Goal: Information Seeking & Learning: Check status

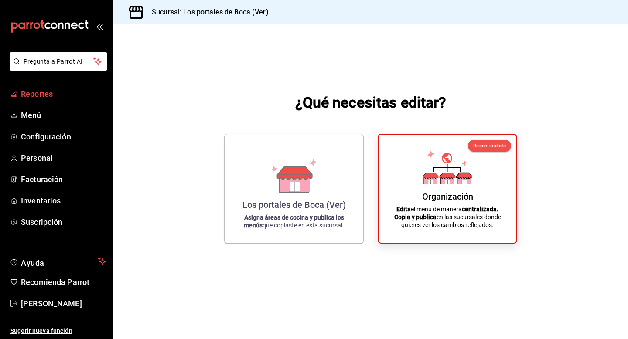
click at [56, 92] on span "Reportes" at bounding box center [63, 94] width 85 height 12
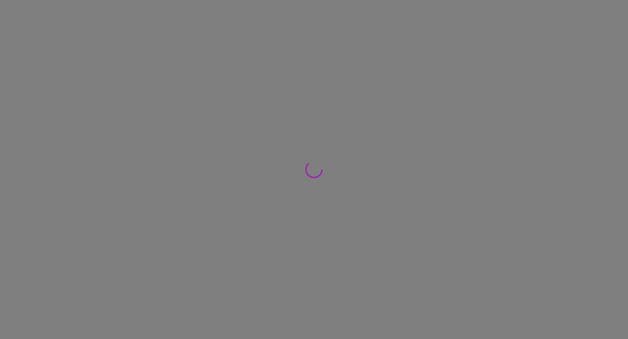
click at [522, 134] on div at bounding box center [314, 169] width 628 height 339
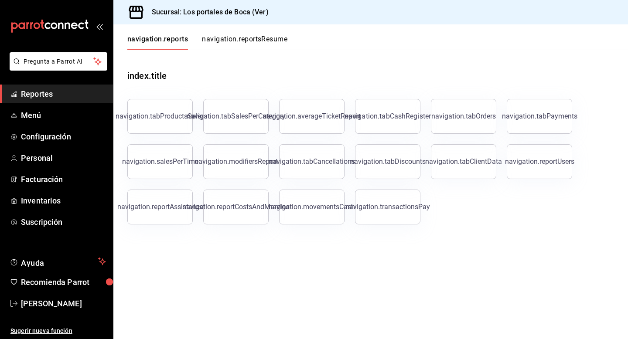
click at [584, 329] on main "index.title navigation.tabProductsSales navigation.tabSalesPerCategory navigati…" at bounding box center [370, 194] width 514 height 289
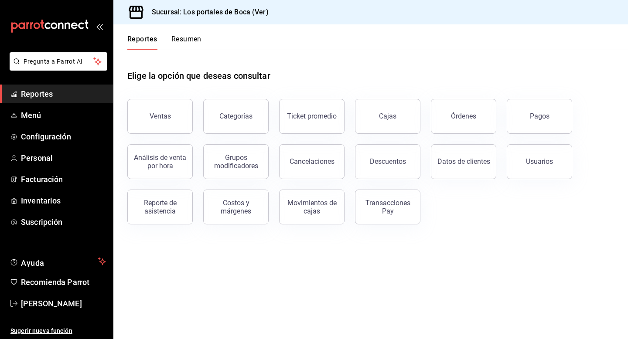
click at [459, 202] on div "Ventas Categorías Ticket promedio Cajas Órdenes Pagos Análisis de venta por hor…" at bounding box center [365, 156] width 497 height 136
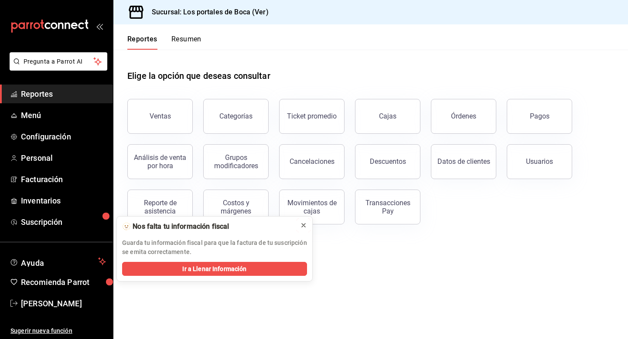
click at [304, 225] on icon at bounding box center [303, 225] width 3 height 3
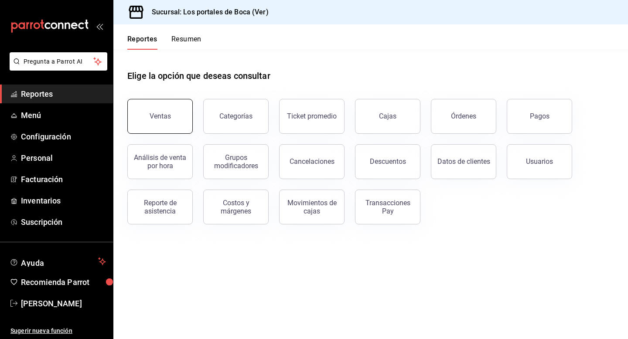
click at [160, 113] on div "Ventas" at bounding box center [159, 116] width 21 height 8
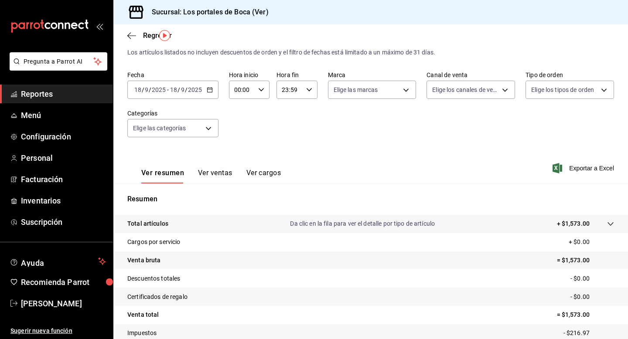
scroll to position [25, 0]
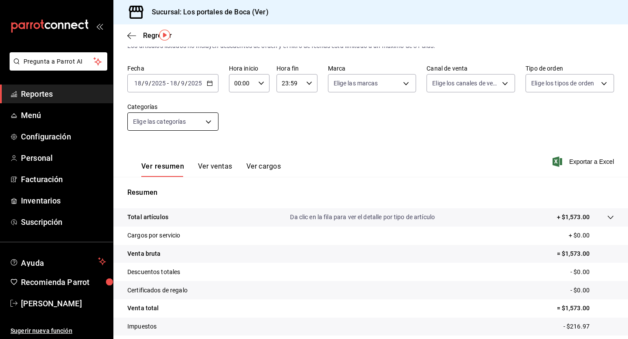
click at [164, 126] on body "Pregunta a Parrot AI Reportes Menú Configuración Personal Facturación Inventari…" at bounding box center [314, 169] width 628 height 339
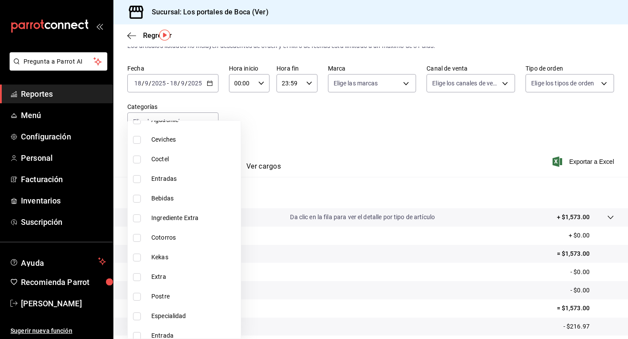
scroll to position [558, 0]
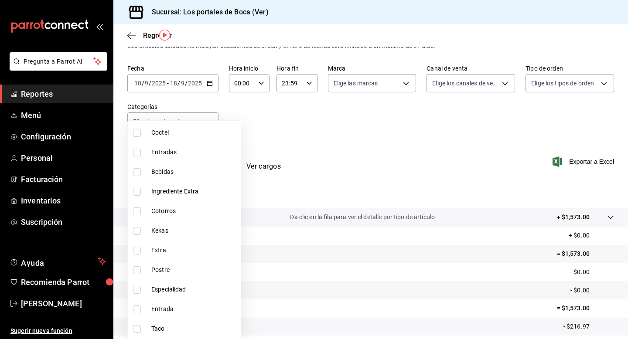
click at [346, 153] on div at bounding box center [314, 169] width 628 height 339
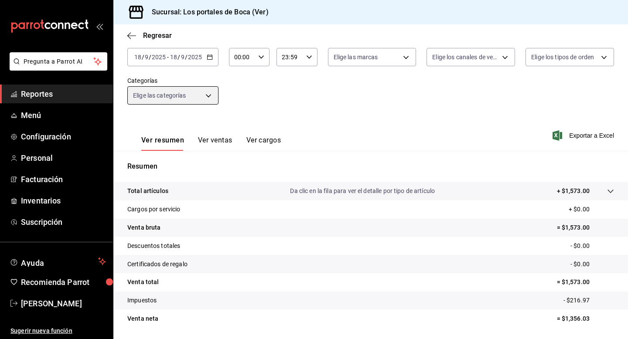
scroll to position [39, 0]
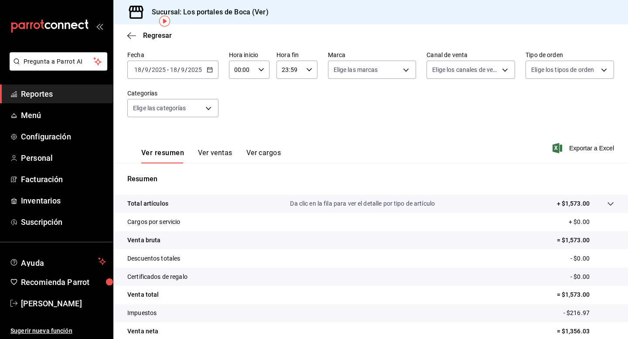
click at [215, 162] on button "Ver ventas" at bounding box center [215, 156] width 34 height 15
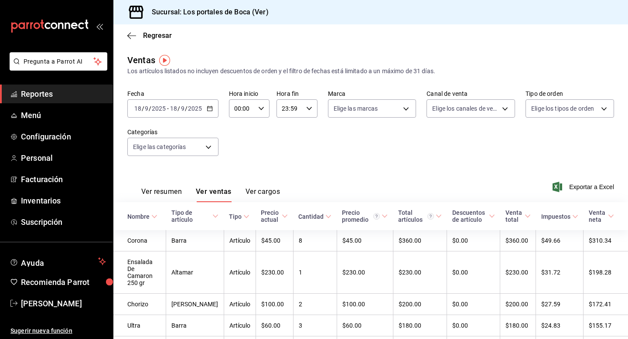
click at [266, 192] on button "Ver cargos" at bounding box center [262, 194] width 35 height 15
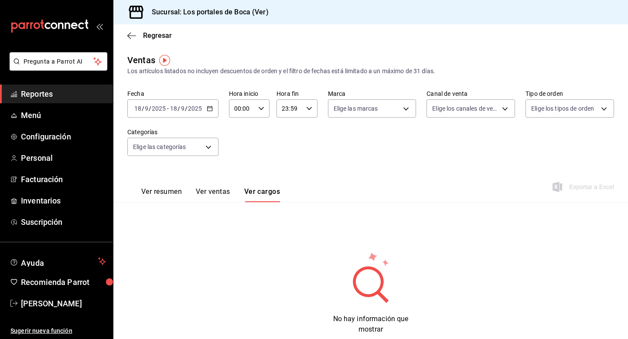
click at [210, 111] on \(Stroke\) "button" at bounding box center [209, 108] width 5 height 5
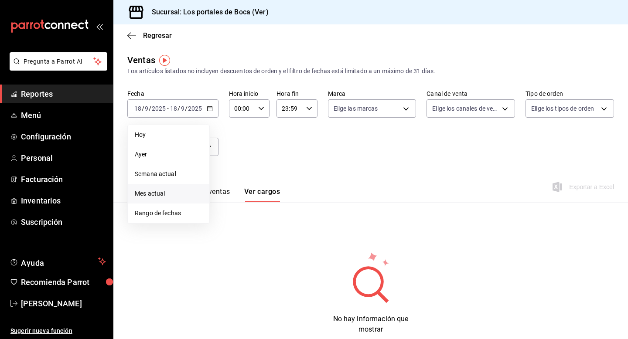
click at [172, 193] on span "Mes actual" at bounding box center [169, 193] width 68 height 9
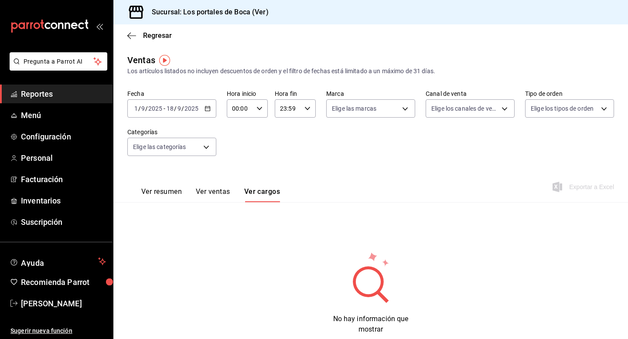
scroll to position [23, 0]
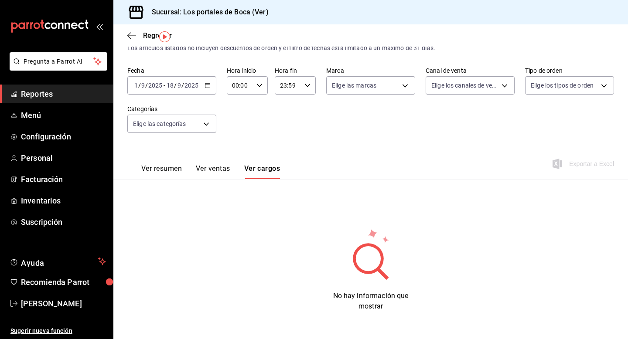
click at [166, 169] on button "Ver resumen" at bounding box center [161, 171] width 41 height 15
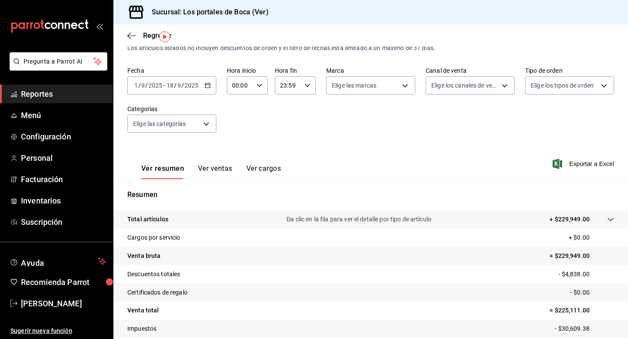
scroll to position [78, 0]
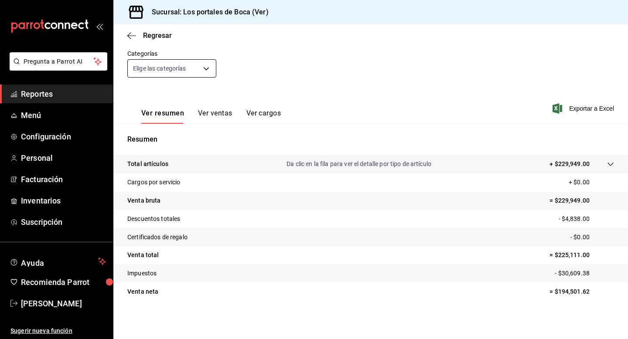
click at [186, 69] on body "Pregunta a Parrot AI Reportes Menú Configuración Personal Facturación Inventari…" at bounding box center [314, 169] width 628 height 339
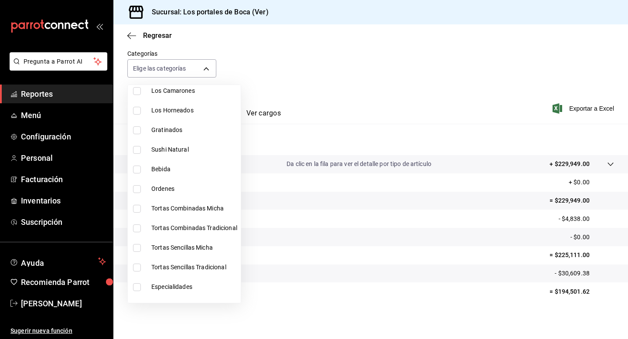
scroll to position [251, 0]
click at [351, 78] on div at bounding box center [314, 169] width 628 height 339
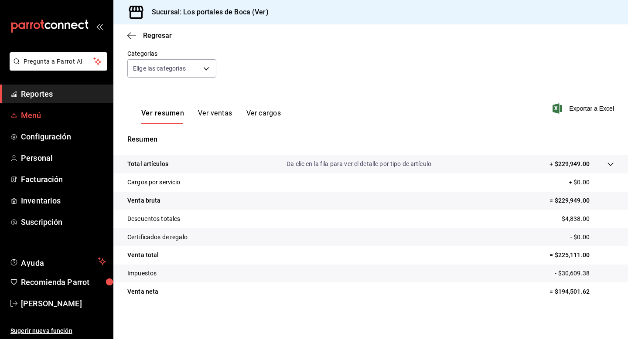
click at [43, 116] on span "Menú" at bounding box center [63, 115] width 85 height 12
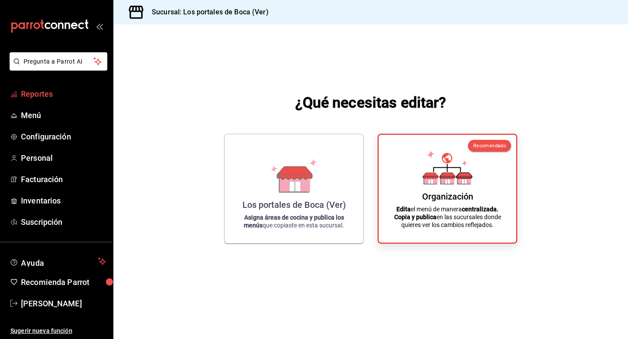
click at [45, 95] on span "Reportes" at bounding box center [63, 94] width 85 height 12
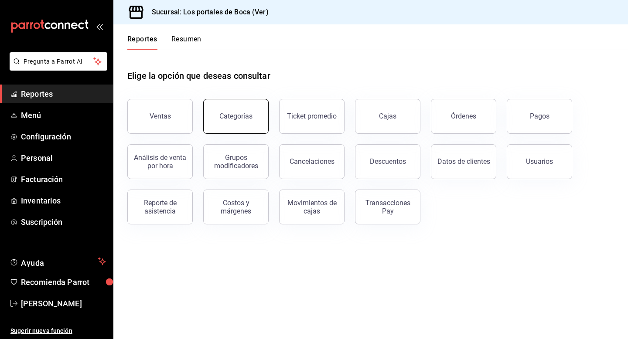
click at [232, 113] on div "Categorías" at bounding box center [235, 116] width 33 height 8
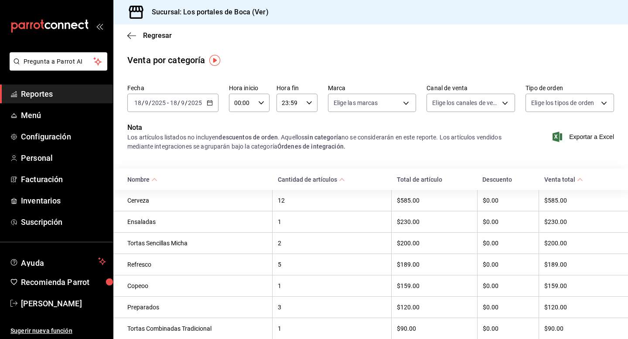
click at [183, 112] on div "Fecha 2025-09-18 18 / 9 / 2025 - 2025-09-18 18 / 9 / 2025 Hora inicio 00:00 Hor…" at bounding box center [370, 102] width 486 height 42
click at [185, 105] on span "/" at bounding box center [186, 102] width 3 height 7
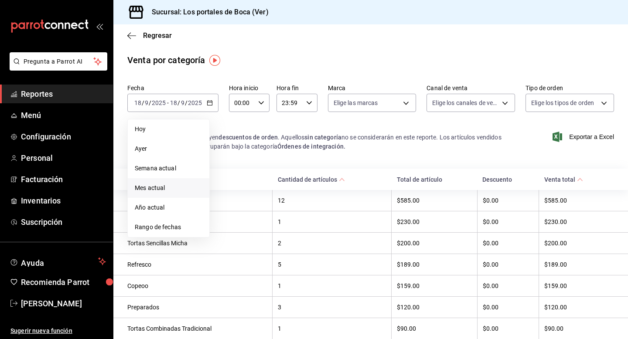
click at [171, 189] on span "Mes actual" at bounding box center [169, 187] width 68 height 9
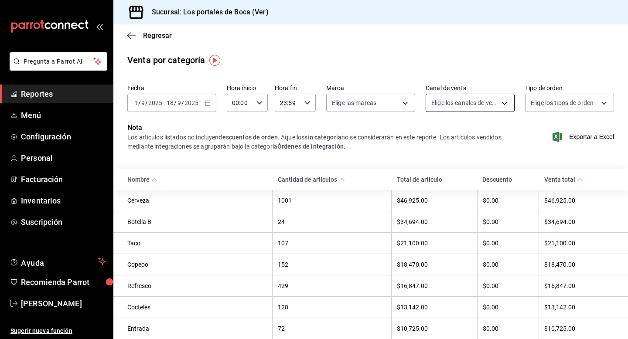
click at [484, 100] on body "Pregunta a Parrot AI Reportes Menú Configuración Personal Facturación Inventari…" at bounding box center [314, 169] width 628 height 339
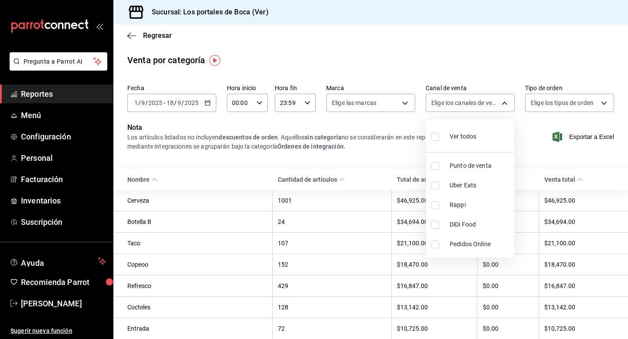
click at [33, 160] on div at bounding box center [314, 169] width 628 height 339
click at [41, 102] on link "Reportes" at bounding box center [56, 94] width 113 height 19
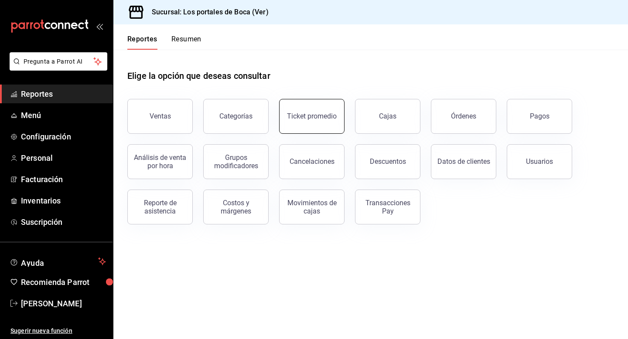
click at [285, 129] on button "Ticket promedio" at bounding box center [311, 116] width 65 height 35
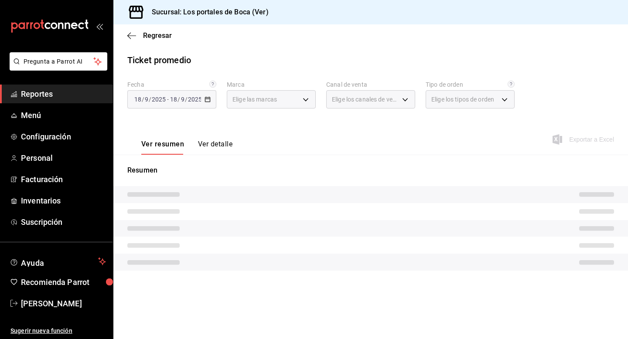
type input "3d32fec7-31fa-41a3-8b0d-c50462704563"
type input "PARROT,UBER_EATS,RAPPI,DIDI_FOOD,ONLINE"
type input "3e6eb56b-fde8-4633-bb59-00dd1acf17e5,EXTERNAL"
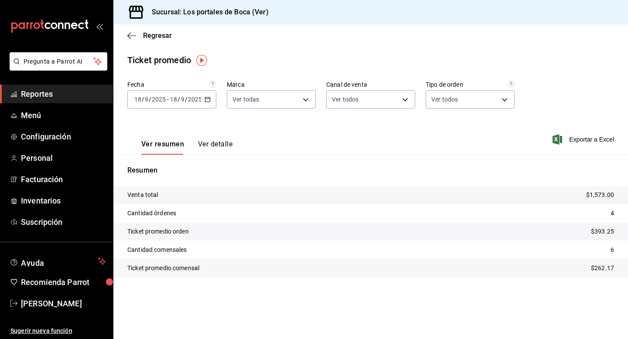
click at [182, 101] on input "9" at bounding box center [182, 99] width 4 height 7
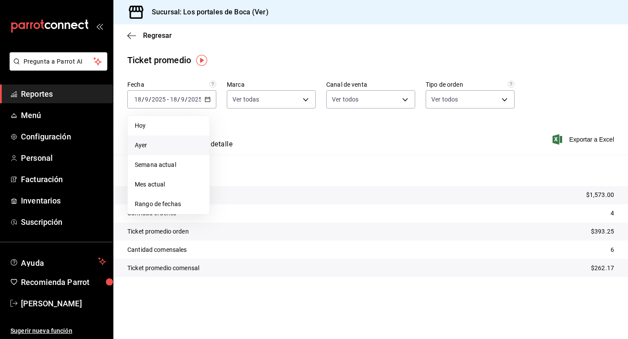
click at [153, 143] on span "Ayer" at bounding box center [169, 145] width 68 height 9
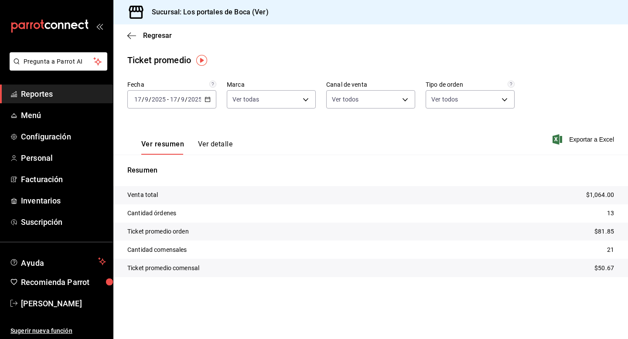
click at [199, 99] on input "2025" at bounding box center [194, 99] width 15 height 7
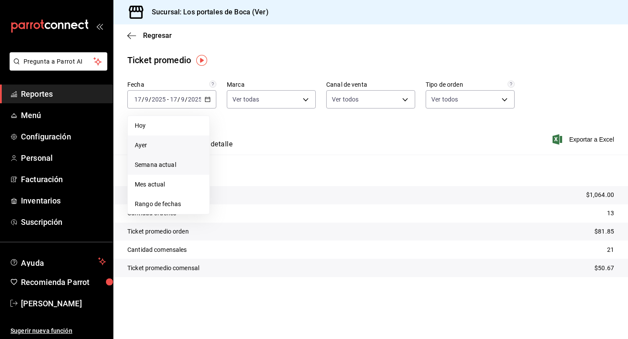
click at [180, 169] on span "Semana actual" at bounding box center [169, 164] width 68 height 9
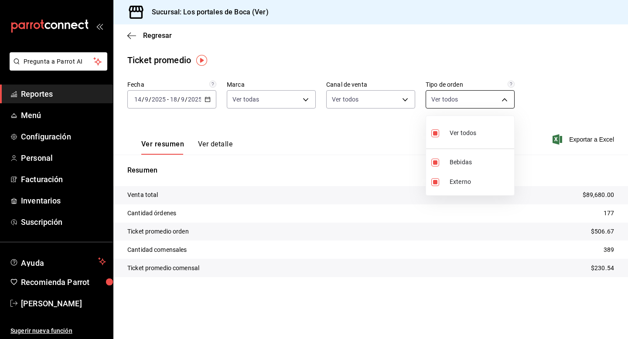
click at [473, 106] on body "Pregunta a Parrot AI Reportes Menú Configuración Personal Facturación Inventari…" at bounding box center [314, 169] width 628 height 339
click at [386, 102] on div at bounding box center [314, 169] width 628 height 339
click at [386, 102] on body "Pregunta a Parrot AI Reportes Menú Configuración Personal Facturación Inventari…" at bounding box center [314, 169] width 628 height 339
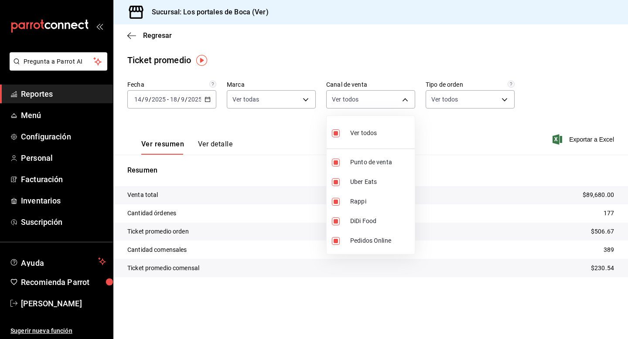
click at [290, 102] on div at bounding box center [314, 169] width 628 height 339
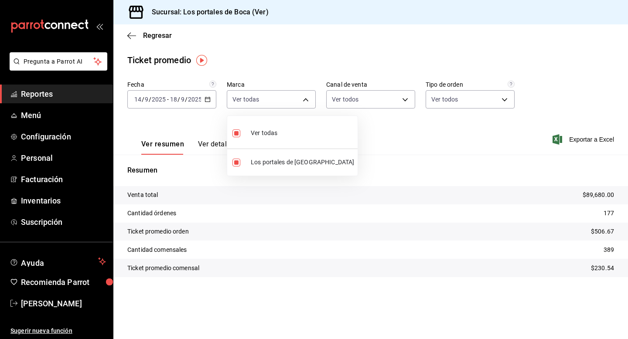
click at [290, 102] on body "Pregunta a Parrot AI Reportes Menú Configuración Personal Facturación Inventari…" at bounding box center [314, 169] width 628 height 339
click at [290, 102] on div at bounding box center [314, 169] width 628 height 339
click at [179, 104] on div "2025-09-14 14 / 9 / 2025 - 2025-09-18 18 / 9 / 2025" at bounding box center [171, 99] width 89 height 18
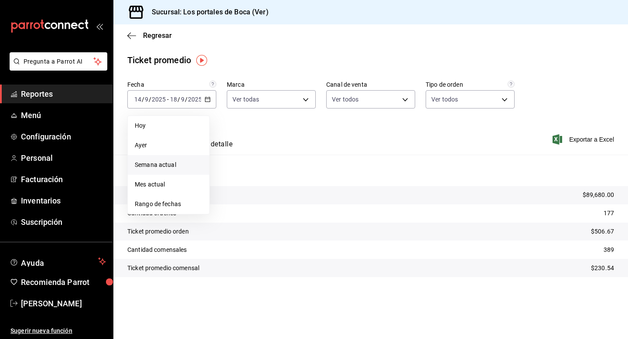
click at [46, 95] on span "Reportes" at bounding box center [63, 94] width 85 height 12
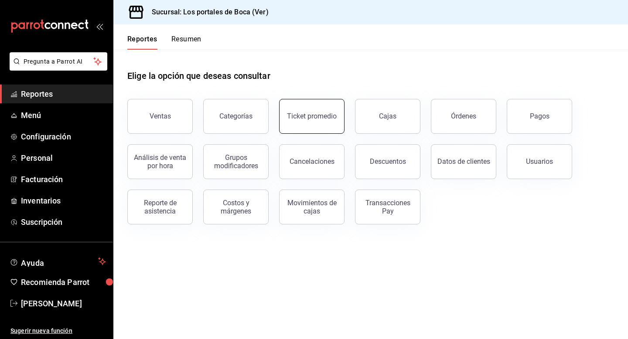
click at [309, 119] on div "Ticket promedio" at bounding box center [312, 116] width 50 height 8
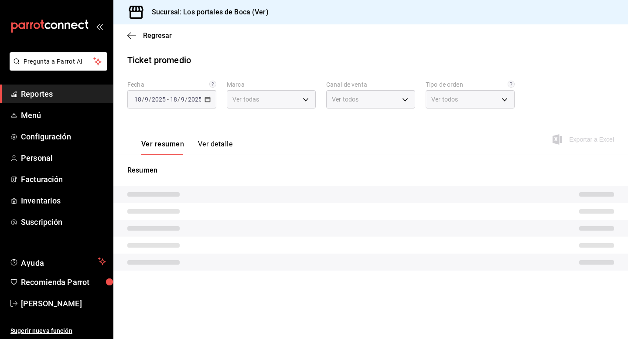
type input "3d32fec7-31fa-41a3-8b0d-c50462704563"
type input "PARROT,UBER_EATS,RAPPI,DIDI_FOOD,ONLINE"
type input "3e6eb56b-fde8-4633-bb59-00dd1acf17e5,EXTERNAL"
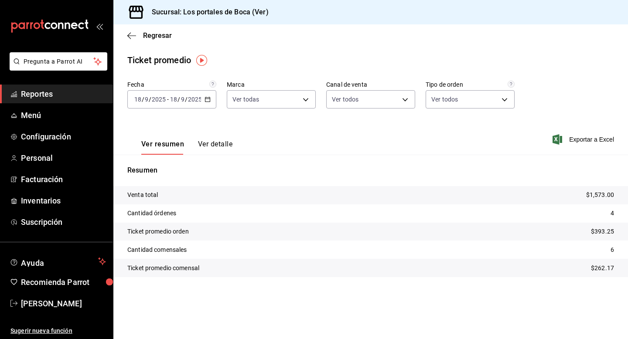
click at [32, 92] on span "Reportes" at bounding box center [63, 94] width 85 height 12
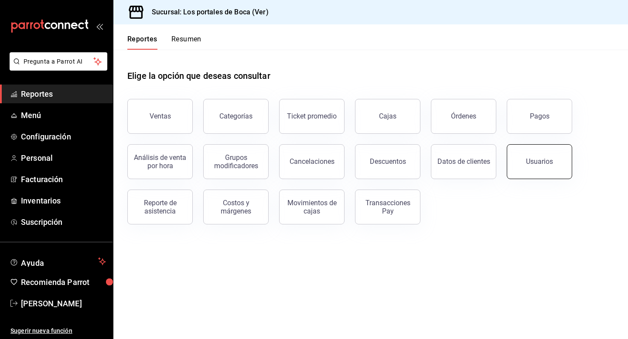
click at [506, 166] on div "Usuarios" at bounding box center [534, 156] width 76 height 45
click at [534, 167] on button "Usuarios" at bounding box center [538, 161] width 65 height 35
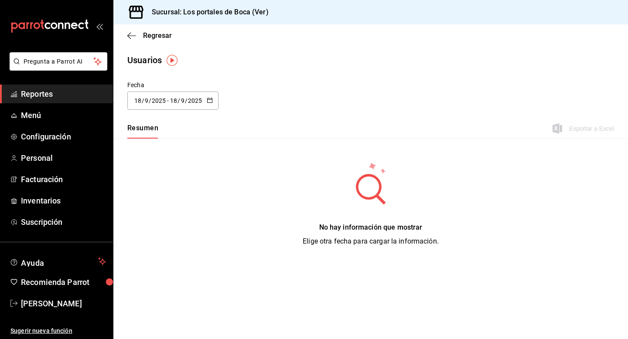
click at [161, 102] on input "2025" at bounding box center [158, 100] width 15 height 7
click at [52, 93] on span "Reportes" at bounding box center [63, 94] width 85 height 12
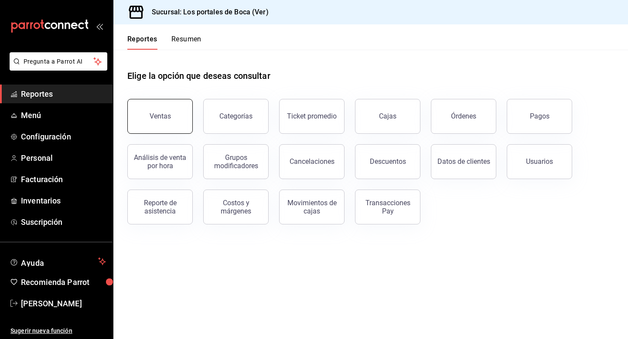
click at [187, 126] on button "Ventas" at bounding box center [159, 116] width 65 height 35
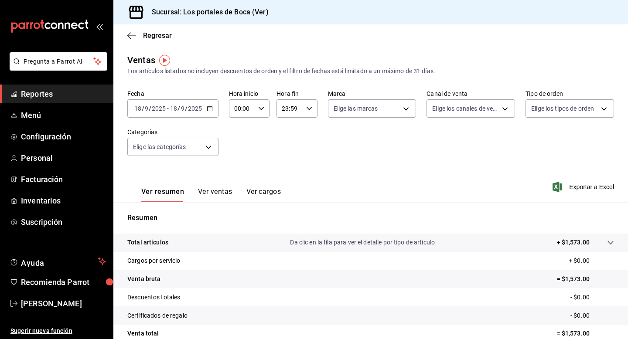
click at [52, 98] on span "Reportes" at bounding box center [63, 94] width 85 height 12
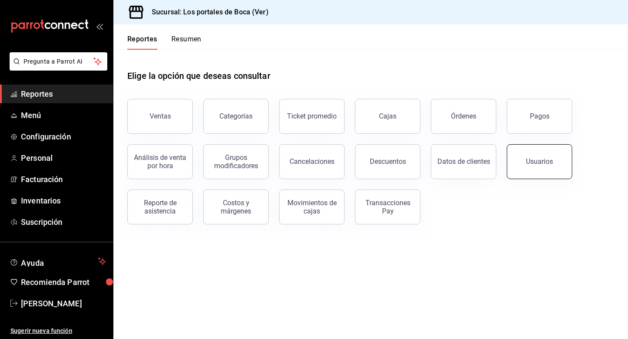
click at [535, 162] on div "Usuarios" at bounding box center [539, 161] width 27 height 8
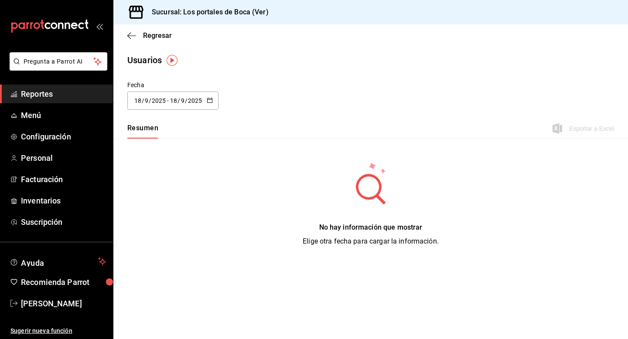
click at [167, 95] on div "2025-09-18 18 / 9 / 2025 - 2025-09-18 18 / 9 / 2025" at bounding box center [172, 101] width 91 height 18
click at [160, 192] on li "Mes actual" at bounding box center [168, 187] width 82 height 20
type input "2025-09-01"
type input "1"
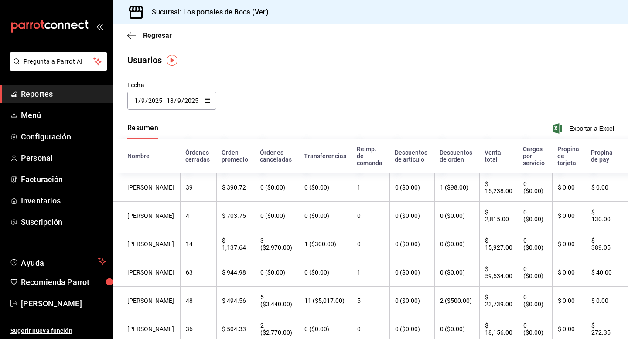
click at [208, 98] on \(Stroke\) "button" at bounding box center [207, 100] width 5 height 5
click at [322, 119] on div "Fecha 2025-09-01 1 / 9 / 2025 - 2025-09-18 18 / 9 / 2025 septiembre de 2025 lun…" at bounding box center [370, 101] width 514 height 40
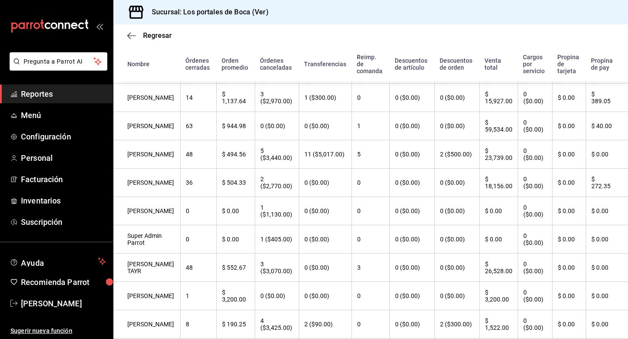
scroll to position [244, 0]
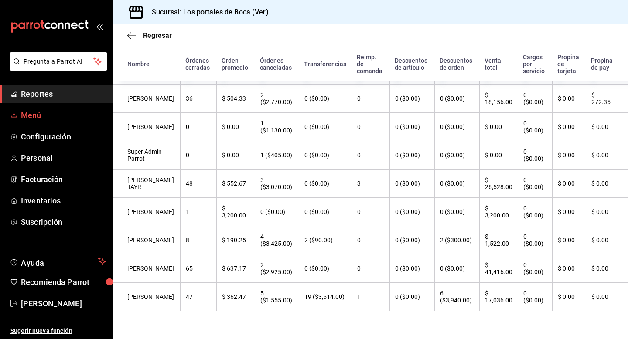
click at [37, 118] on span "Menú" at bounding box center [63, 115] width 85 height 12
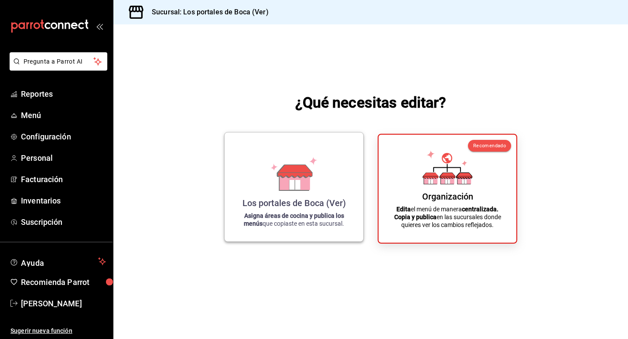
click at [326, 184] on div "Los portales de Boca (Ver) Asigna áreas de cocina y publica los menús que copia…" at bounding box center [294, 186] width 118 height 95
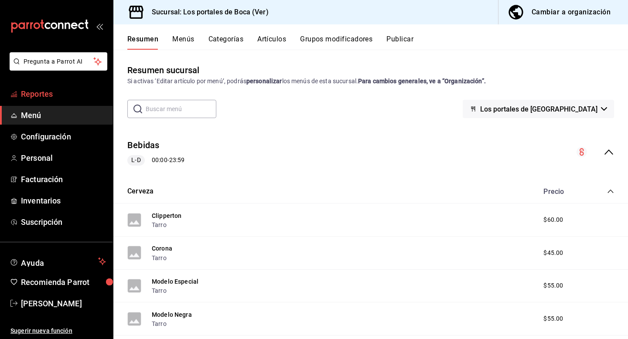
click at [41, 98] on span "Reportes" at bounding box center [63, 94] width 85 height 12
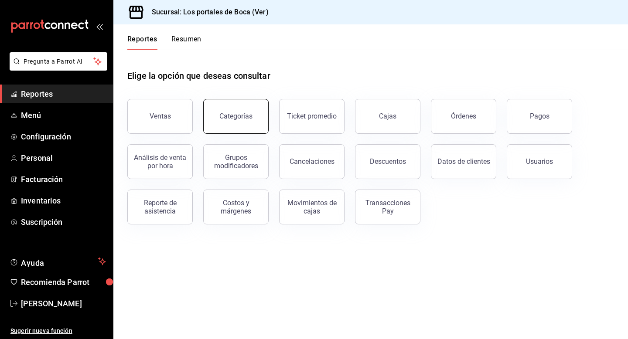
click at [234, 118] on div "Categorías" at bounding box center [235, 116] width 33 height 8
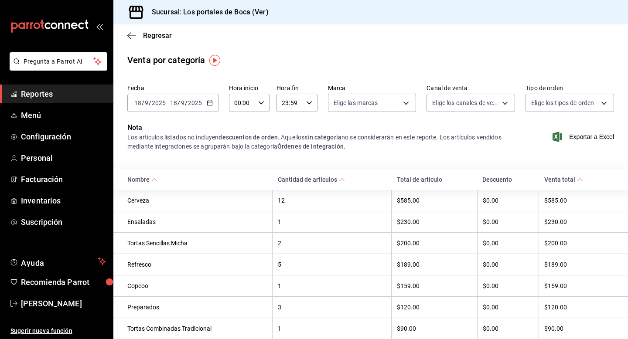
click at [54, 91] on span "Reportes" at bounding box center [63, 94] width 85 height 12
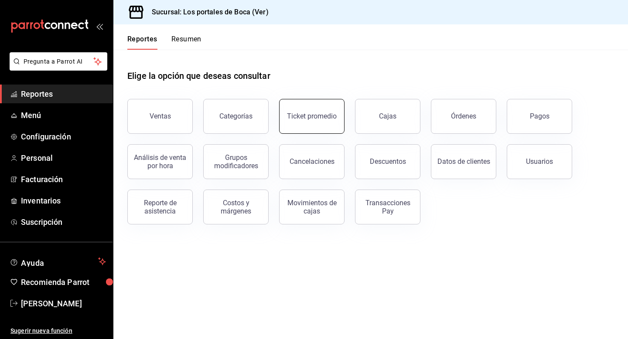
click at [318, 127] on button "Ticket promedio" at bounding box center [311, 116] width 65 height 35
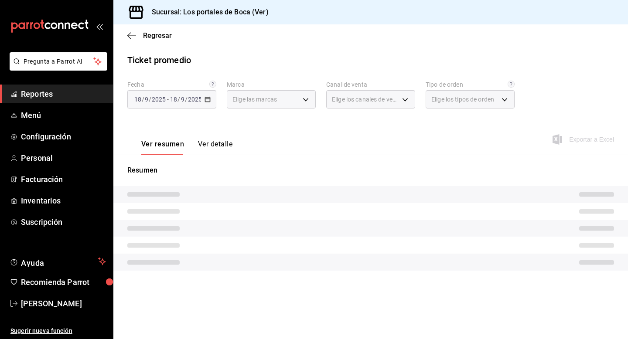
type input "3d32fec7-31fa-41a3-8b0d-c50462704563"
type input "PARROT,UBER_EATS,RAPPI,DIDI_FOOD,ONLINE"
type input "3e6eb56b-fde8-4633-bb59-00dd1acf17e5,EXTERNAL"
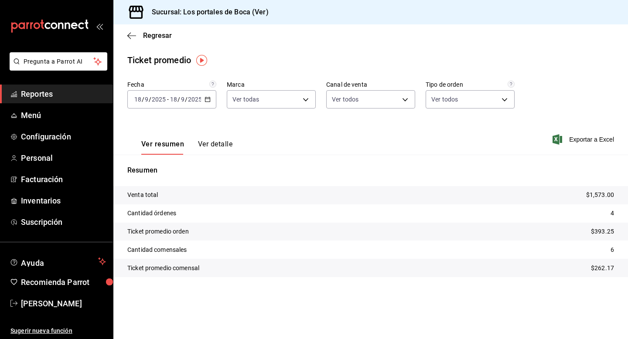
click at [210, 138] on div "Ver resumen Ver detalle" at bounding box center [179, 141] width 105 height 25
click at [215, 149] on button "Ver detalle" at bounding box center [215, 147] width 34 height 15
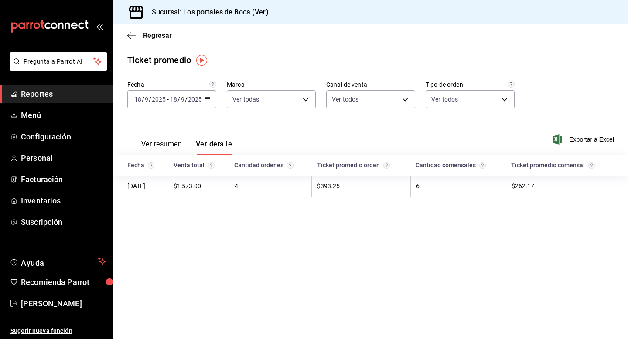
click at [46, 91] on span "Reportes" at bounding box center [63, 94] width 85 height 12
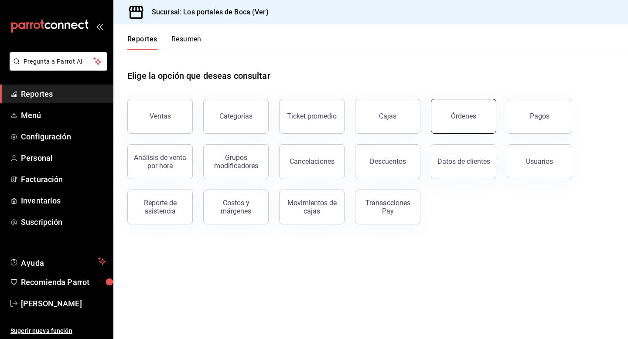
click at [490, 122] on button "Órdenes" at bounding box center [463, 116] width 65 height 35
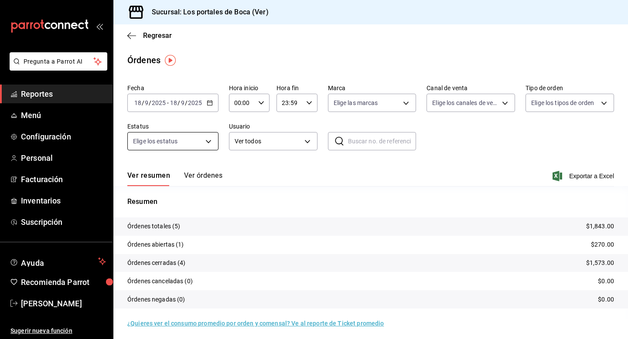
click at [196, 138] on body "Pregunta a Parrot AI Reportes Menú Configuración Personal Facturación Inventari…" at bounding box center [314, 169] width 628 height 339
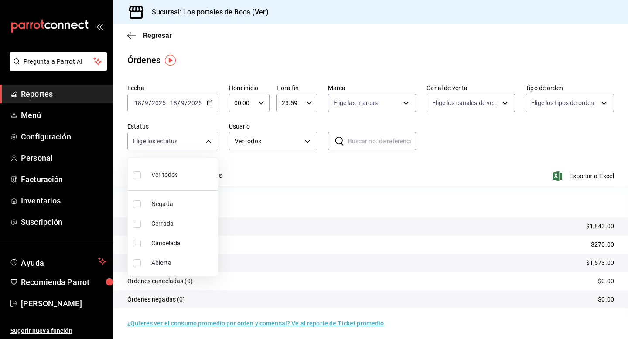
click at [293, 173] on div at bounding box center [314, 169] width 628 height 339
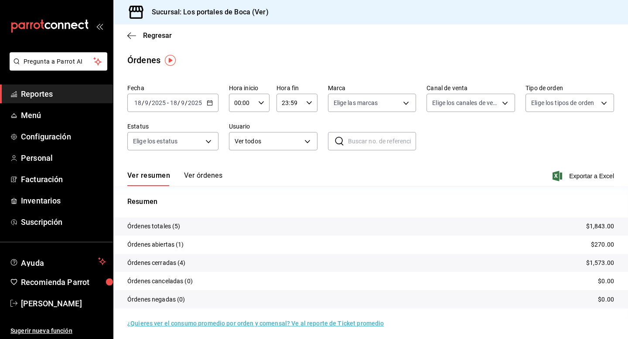
click at [279, 120] on div "Fecha 2025-09-18 18 / 9 / 2025 - 2025-09-18 18 / 9 / 2025 Hora inicio 00:00 Hor…" at bounding box center [370, 121] width 486 height 80
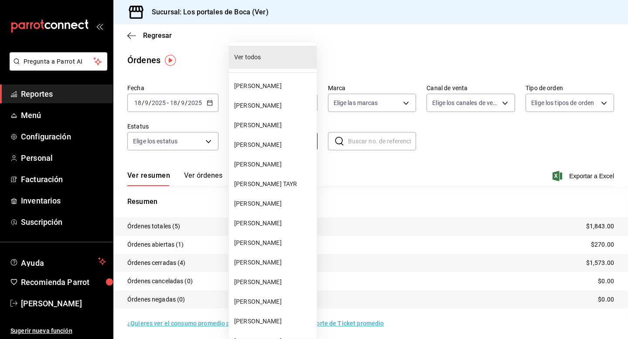
click at [279, 139] on body "Pregunta a Parrot AI Reportes Menú Configuración Personal Facturación Inventari…" at bounding box center [314, 169] width 628 height 339
click at [391, 201] on div at bounding box center [314, 169] width 628 height 339
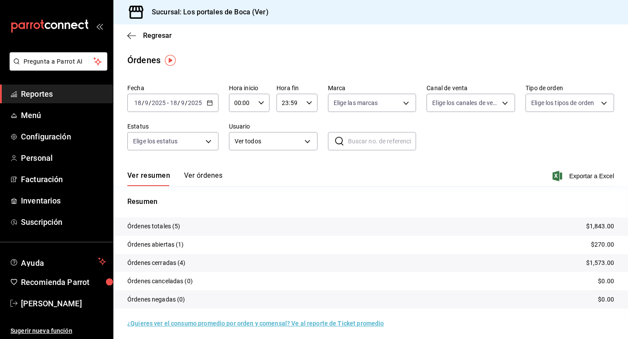
click at [202, 109] on div "2025-09-18 18 / 9 / 2025 - 2025-09-18 18 / 9 / 2025" at bounding box center [172, 103] width 91 height 18
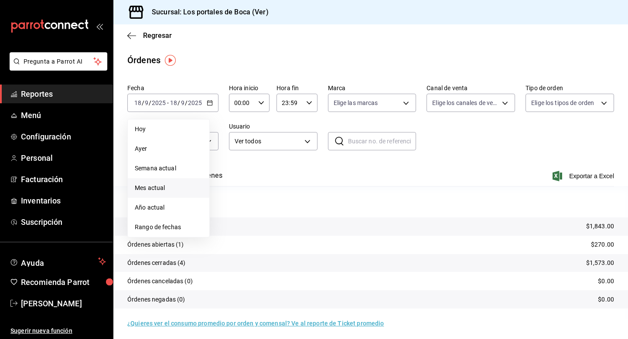
click at [171, 191] on span "Mes actual" at bounding box center [169, 187] width 68 height 9
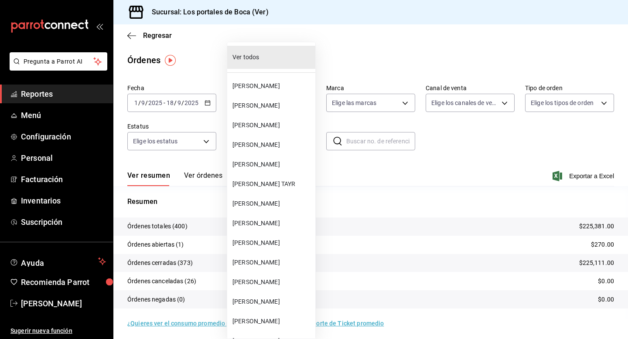
click at [295, 140] on body "Pregunta a Parrot AI Reportes Menú Configuración Personal Facturación Inventari…" at bounding box center [314, 169] width 628 height 339
click at [268, 238] on span "JONATHAN OLIVO" at bounding box center [271, 242] width 79 height 9
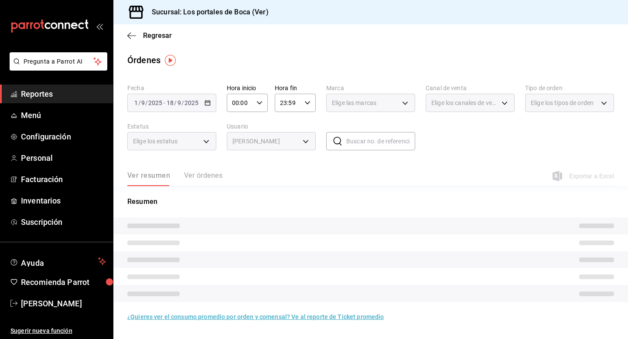
type input "441a4992-dcda-4fe9-820b-4d27186c7bf6"
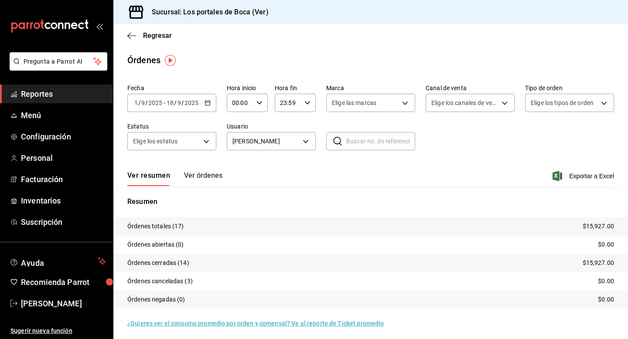
scroll to position [3, 0]
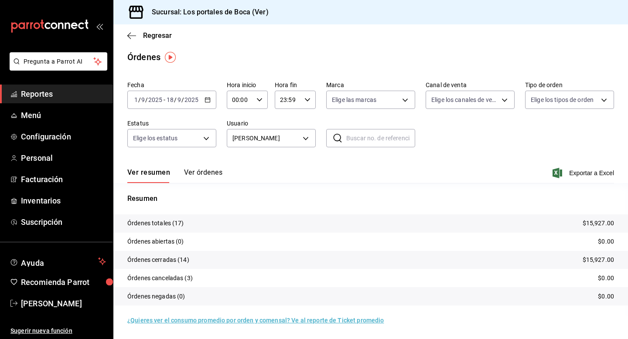
click at [193, 167] on div "Ver resumen Ver órdenes Exportar a Excel" at bounding box center [370, 170] width 486 height 25
click at [199, 172] on button "Ver órdenes" at bounding box center [203, 175] width 38 height 15
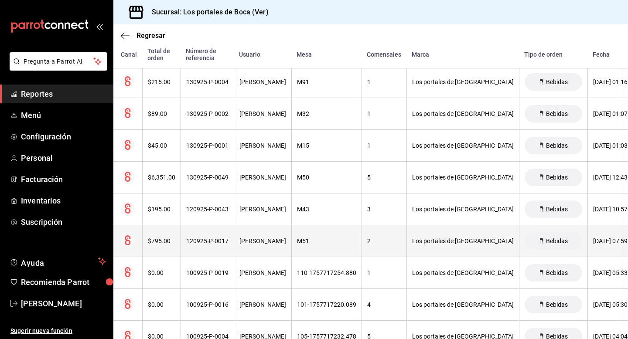
scroll to position [418, 0]
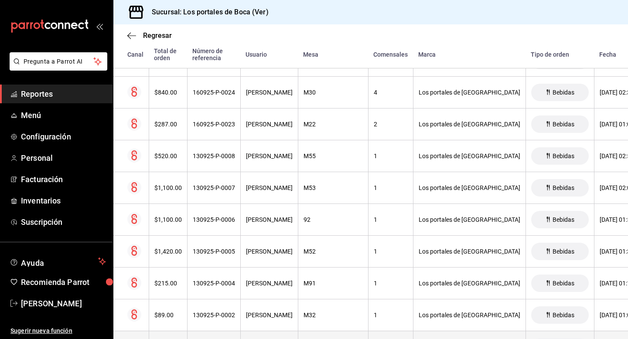
scroll to position [216, 0]
